Goal: Register for event/course

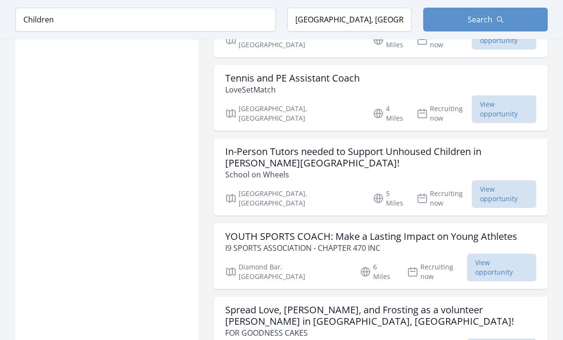
scroll to position [1094, 0]
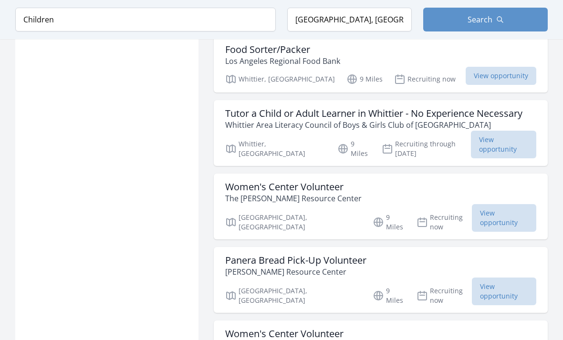
scroll to position [2366, 0]
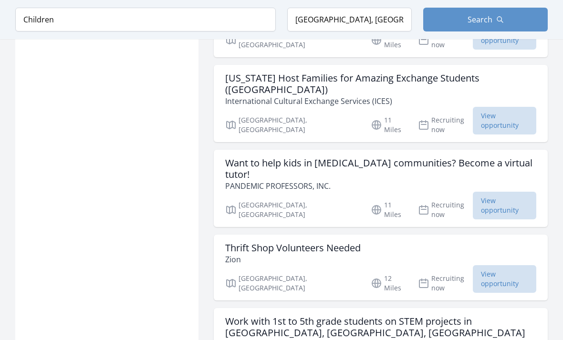
scroll to position [3760, 0]
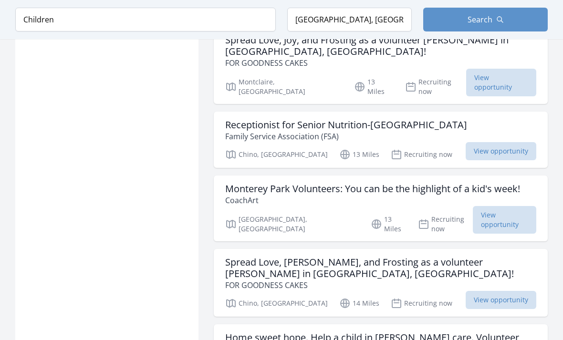
scroll to position [4887, 0]
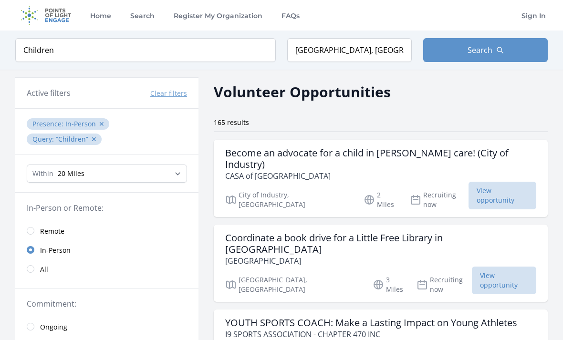
click at [381, 233] on h3 "Coordinate a book drive for a Little Free Library in West Covina" at bounding box center [380, 244] width 311 height 23
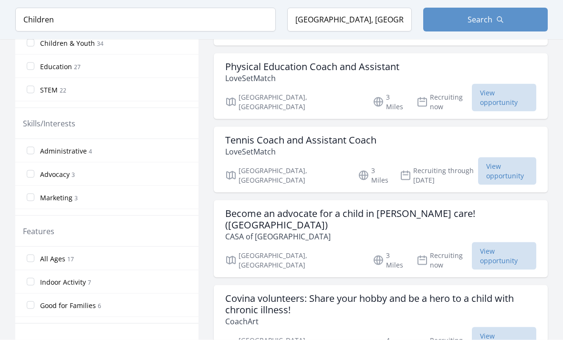
scroll to position [404, 0]
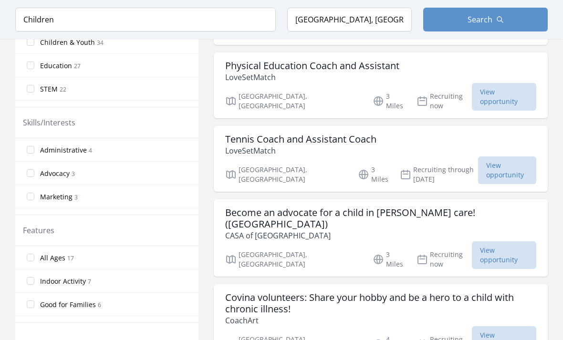
click at [459, 207] on h3 "Become an advocate for a child in foster care! (West Covina)" at bounding box center [380, 218] width 311 height 23
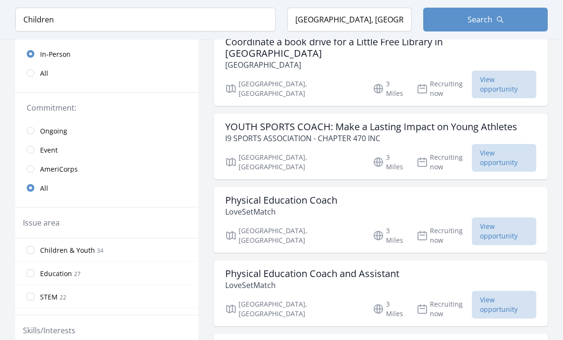
scroll to position [195, 0]
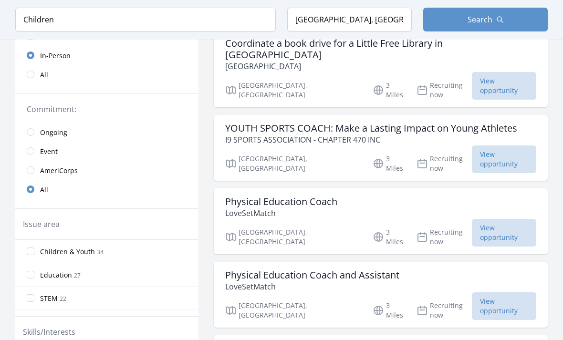
click at [31, 248] on input "Children & Youth 34" at bounding box center [31, 252] width 8 height 8
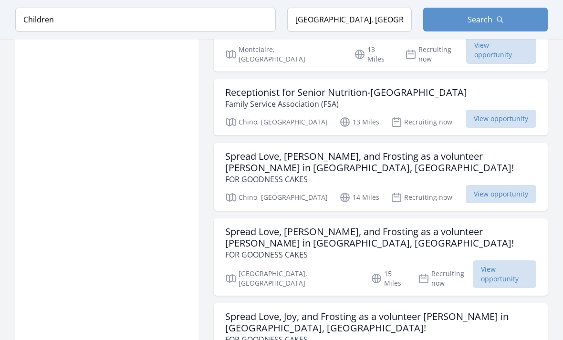
scroll to position [1173, 0]
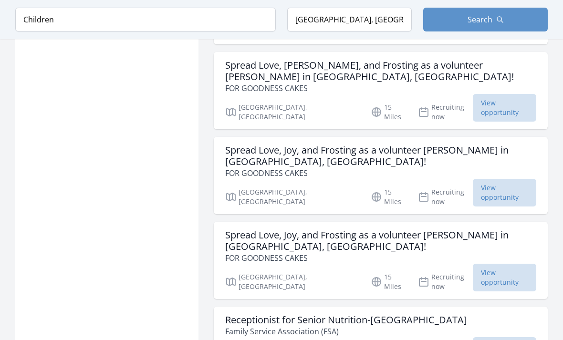
scroll to position [1337, 0]
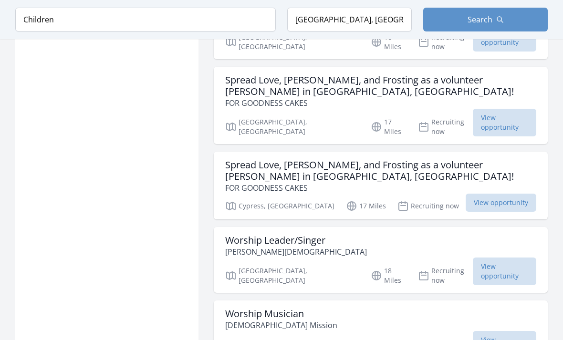
scroll to position [1867, 0]
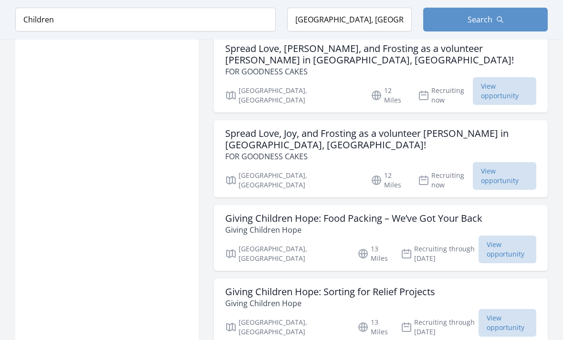
scroll to position [708, 0]
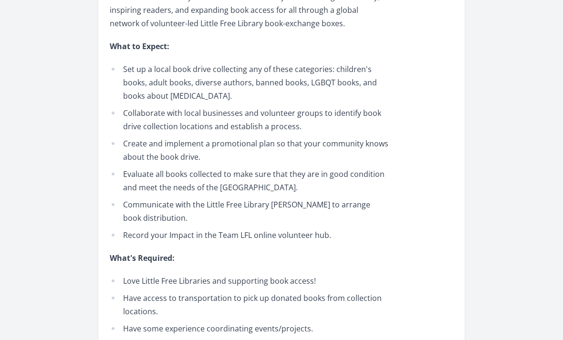
scroll to position [424, 0]
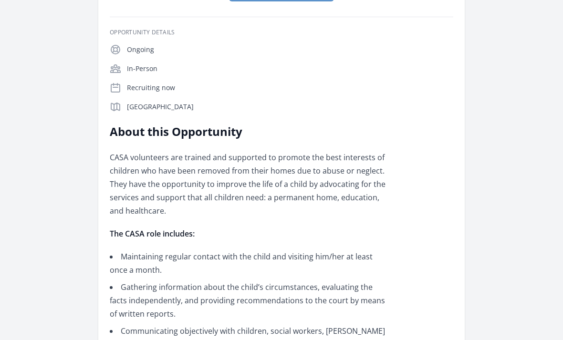
scroll to position [245, 0]
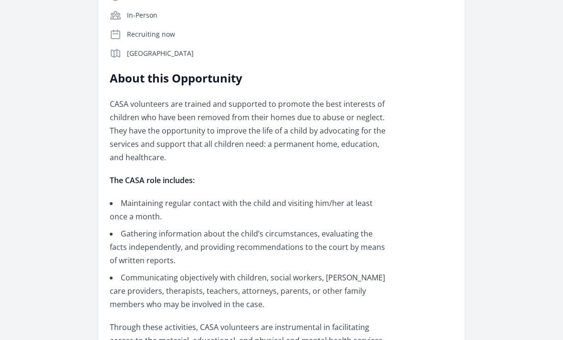
click at [508, 224] on div "Organization CASA of Los Angeles Become an advocate for a child in foster care!…" at bounding box center [281, 284] width 533 height 999
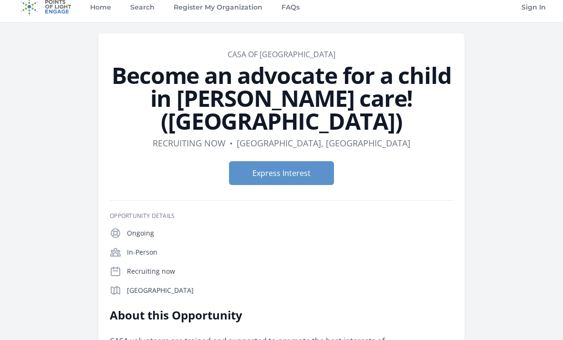
scroll to position [0, 0]
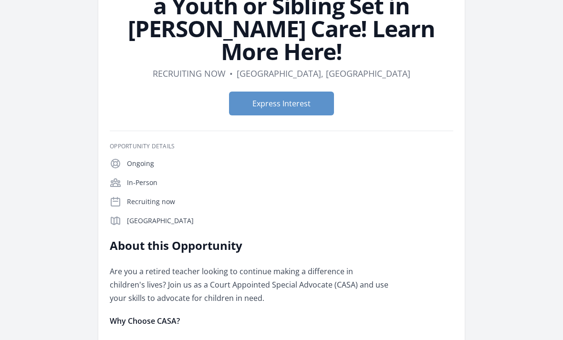
scroll to position [84, 0]
